Goal: Navigation & Orientation: Find specific page/section

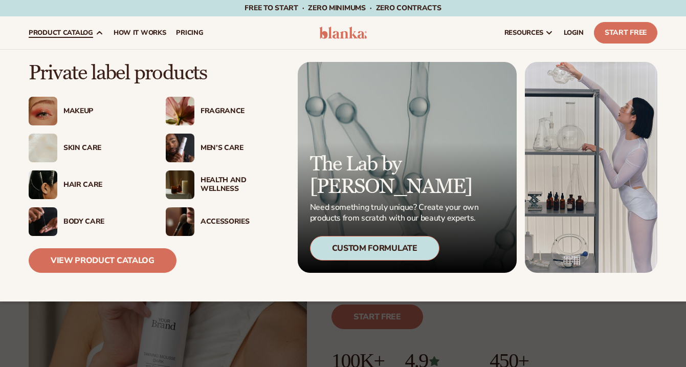
click at [95, 145] on div "Skin Care" at bounding box center [104, 148] width 82 height 9
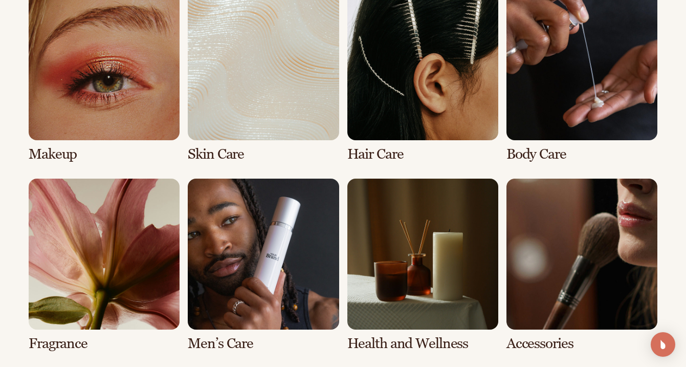
scroll to position [773, 0]
click at [305, 106] on link "2 / 8" at bounding box center [263, 75] width 151 height 173
click at [299, 77] on link "2 / 8" at bounding box center [263, 75] width 151 height 173
click at [540, 49] on link "4 / 8" at bounding box center [581, 75] width 151 height 173
click at [535, 63] on link "4 / 8" at bounding box center [581, 75] width 151 height 173
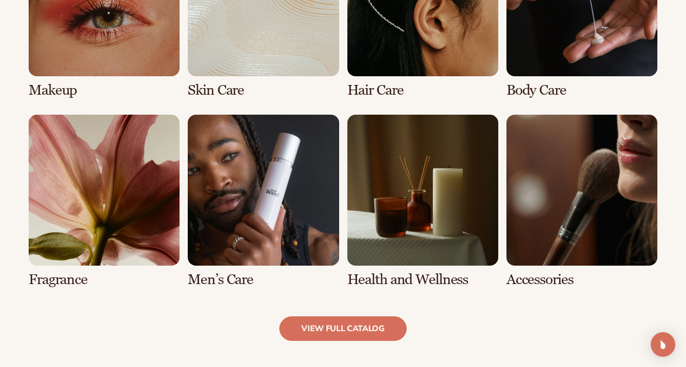
scroll to position [1045, 0]
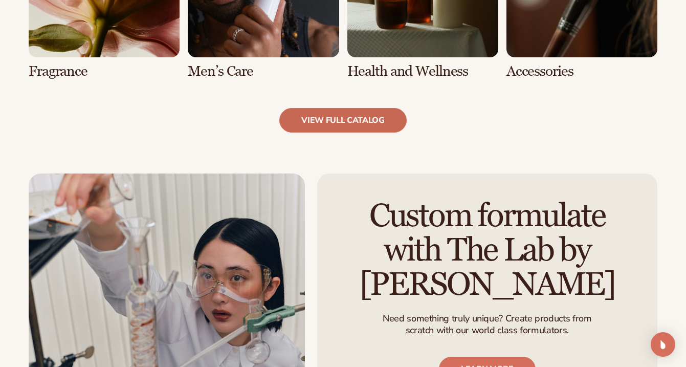
click at [355, 123] on link "view full catalog" at bounding box center [342, 120] width 127 height 25
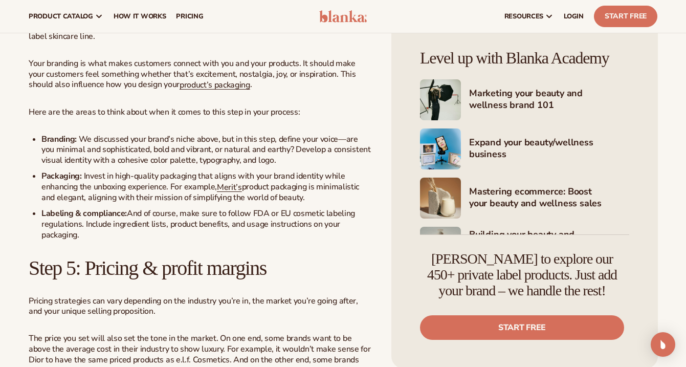
scroll to position [2158, 0]
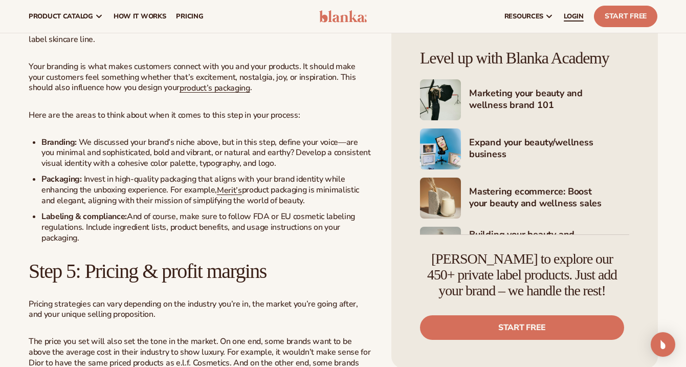
click at [577, 16] on span "LOGIN" at bounding box center [574, 16] width 20 height 8
